Goal: Information Seeking & Learning: Learn about a topic

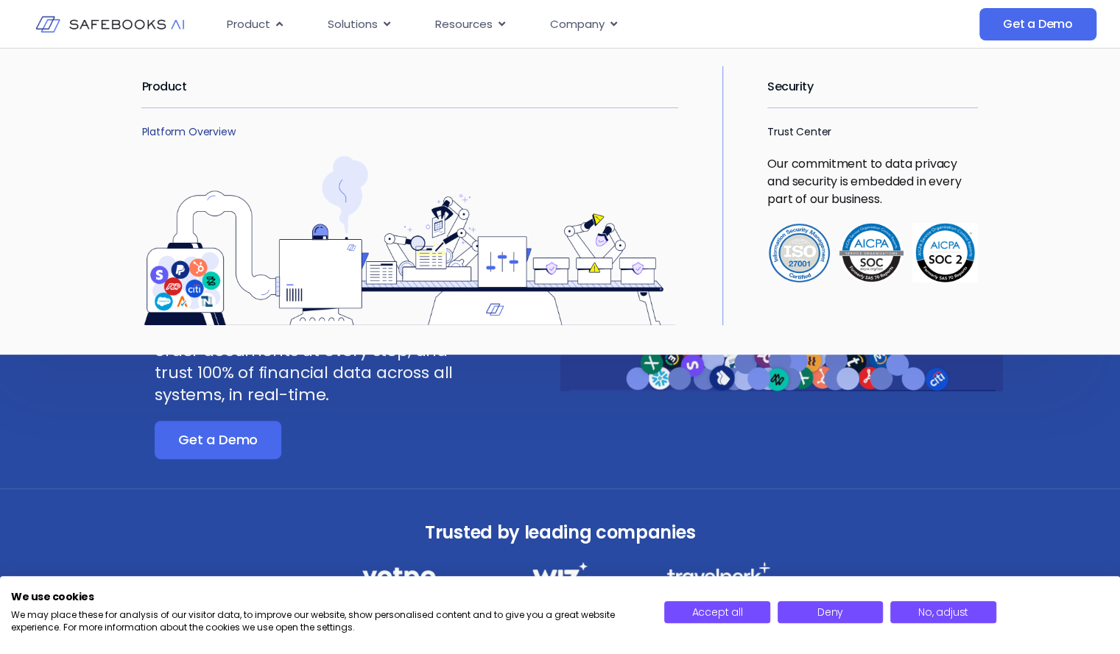
click at [219, 126] on link "Platform Overview" at bounding box center [187, 131] width 93 height 15
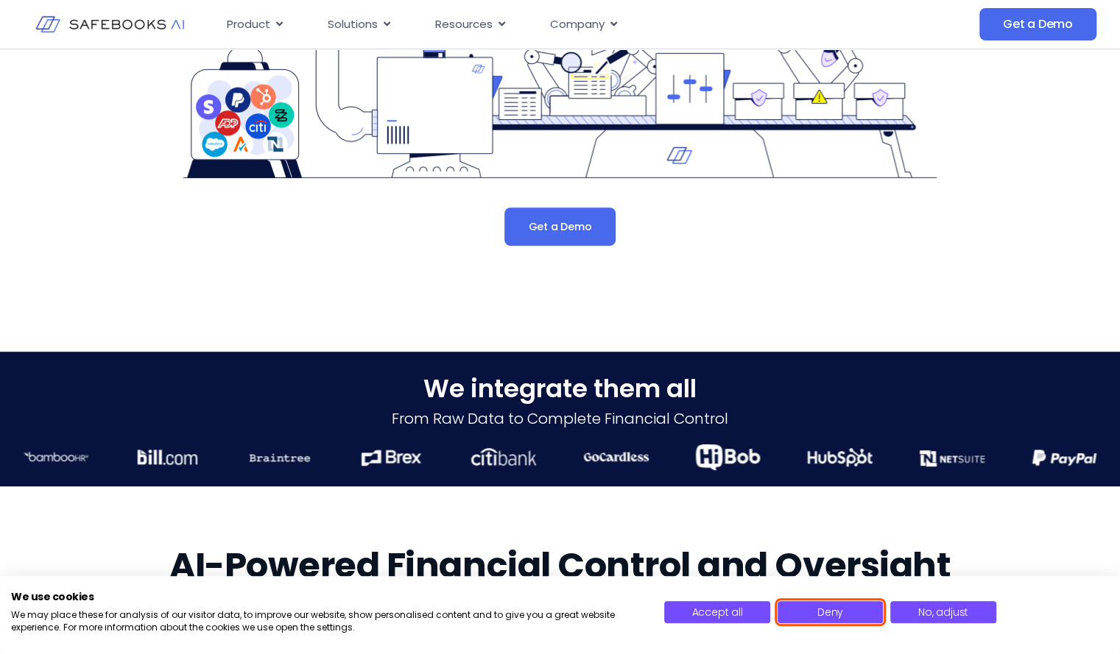
click at [855, 607] on button "Deny" at bounding box center [829, 612] width 105 height 22
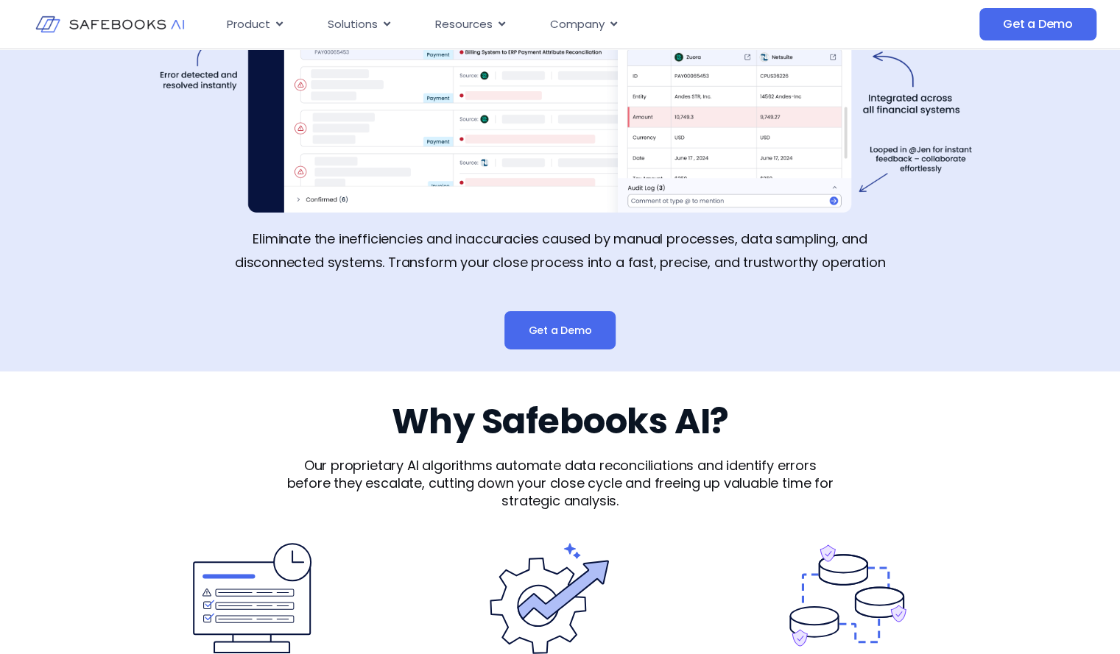
scroll to position [2723, 0]
